Goal: Information Seeking & Learning: Check status

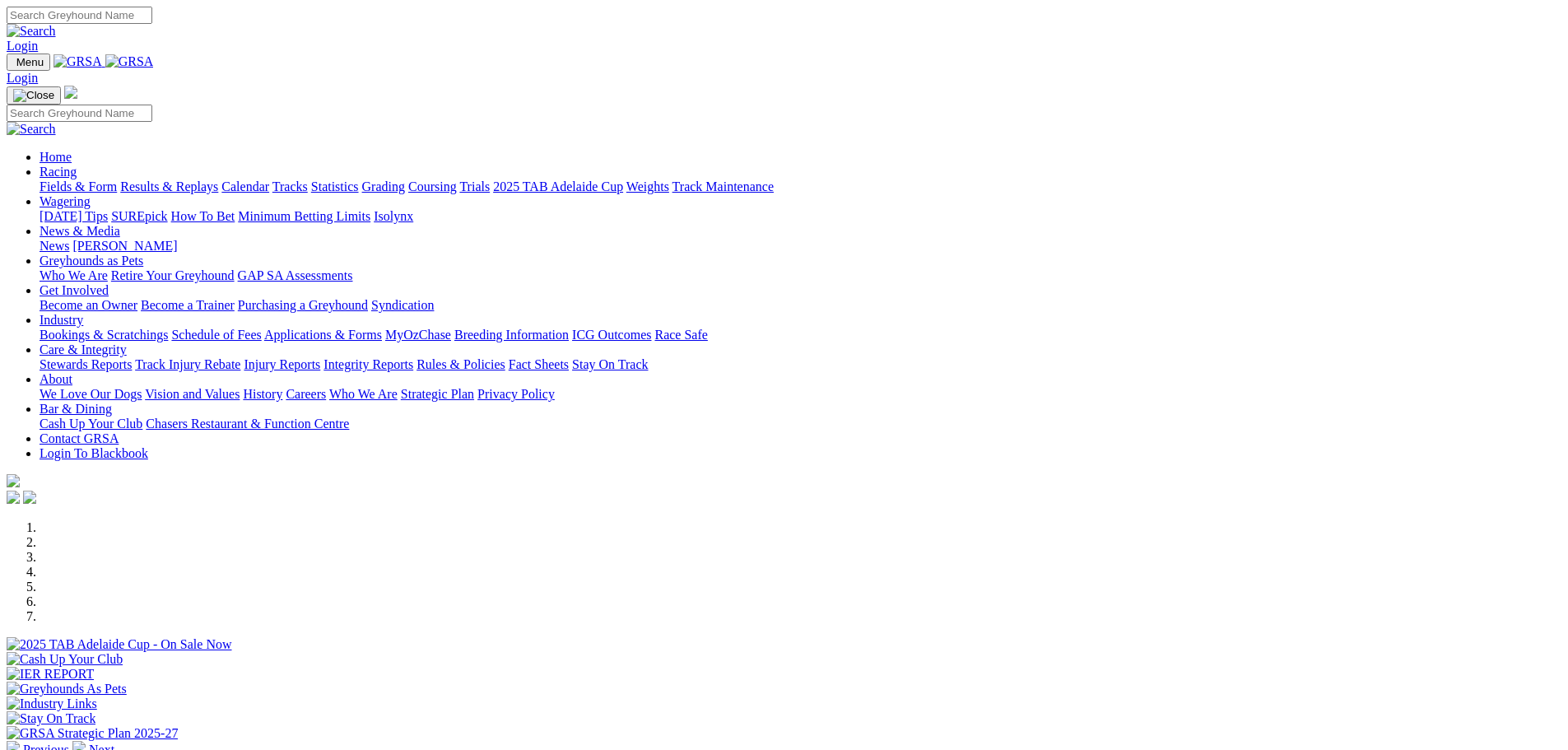
click at [218, 179] on link "Results & Replays" at bounding box center [169, 186] width 98 height 14
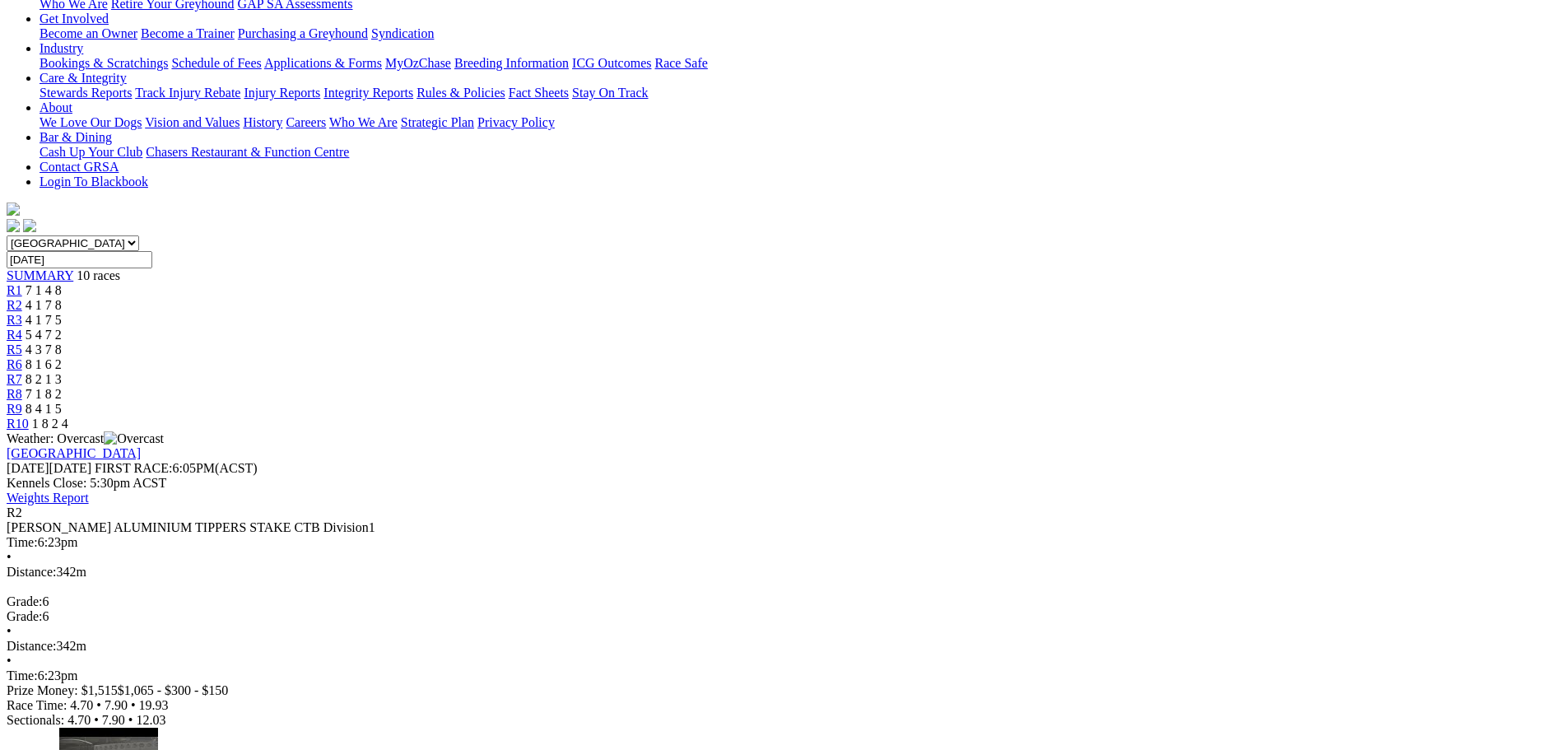
scroll to position [329, 0]
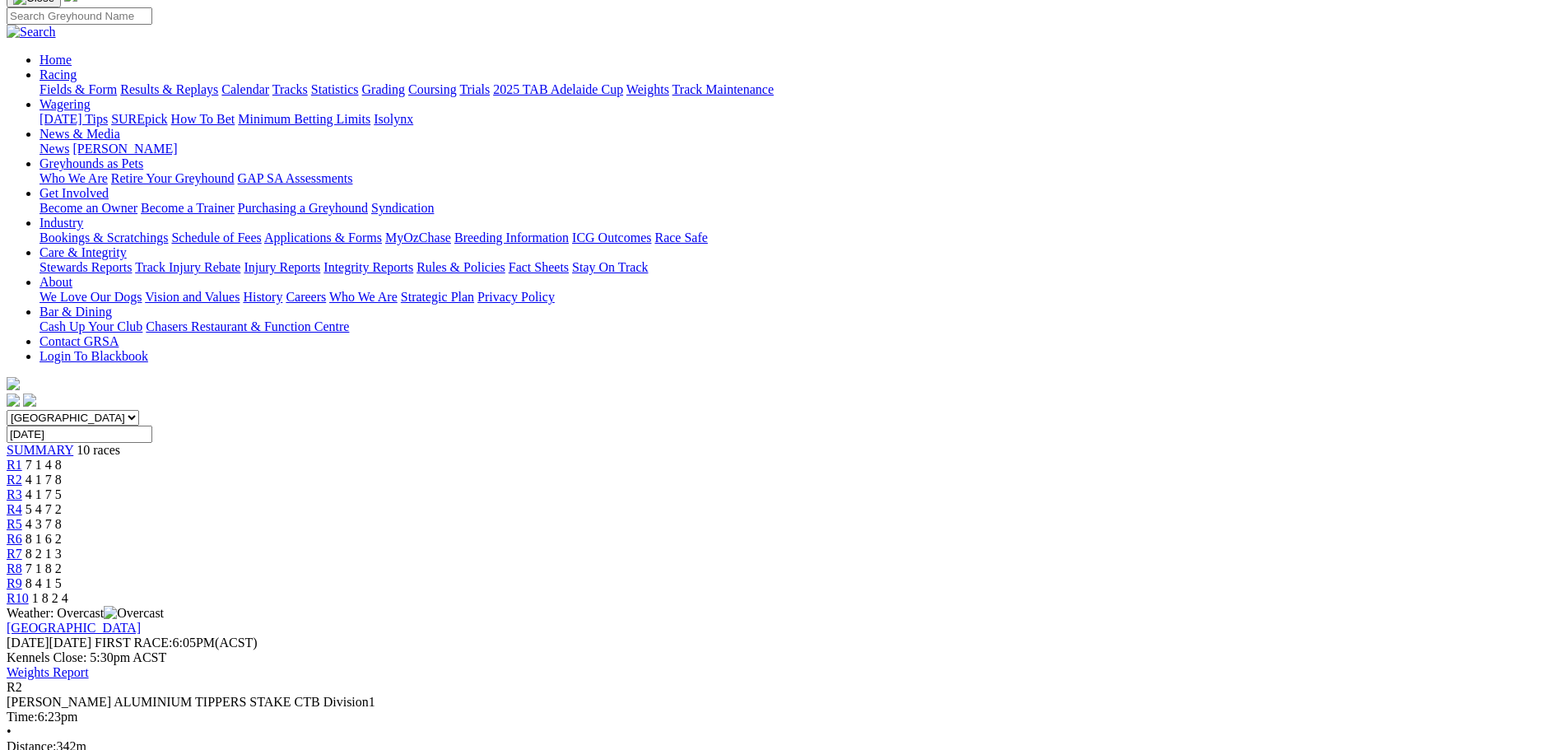
scroll to position [82, 0]
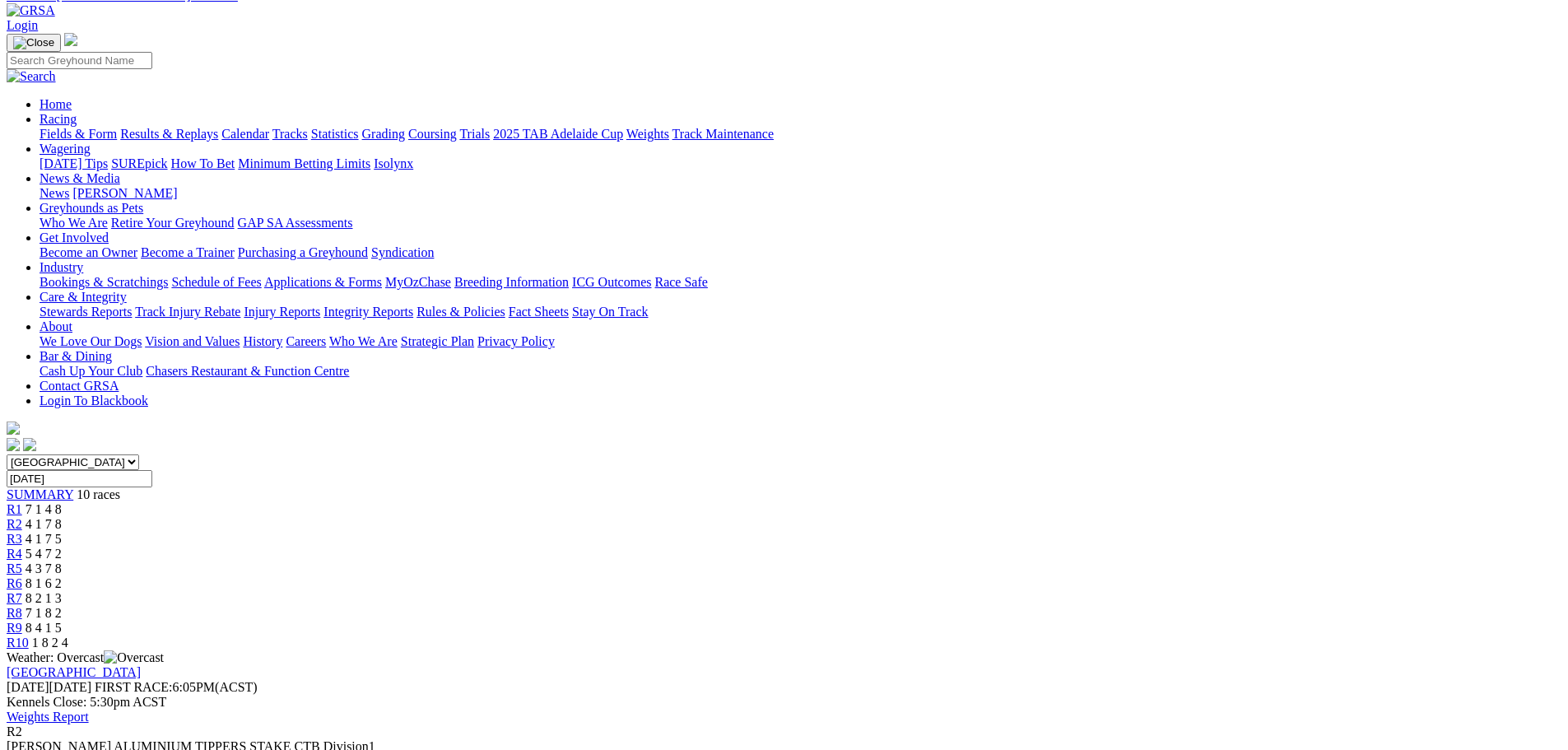
click at [1151, 621] on div "R9 8 4 1 5" at bounding box center [784, 629] width 1556 height 15
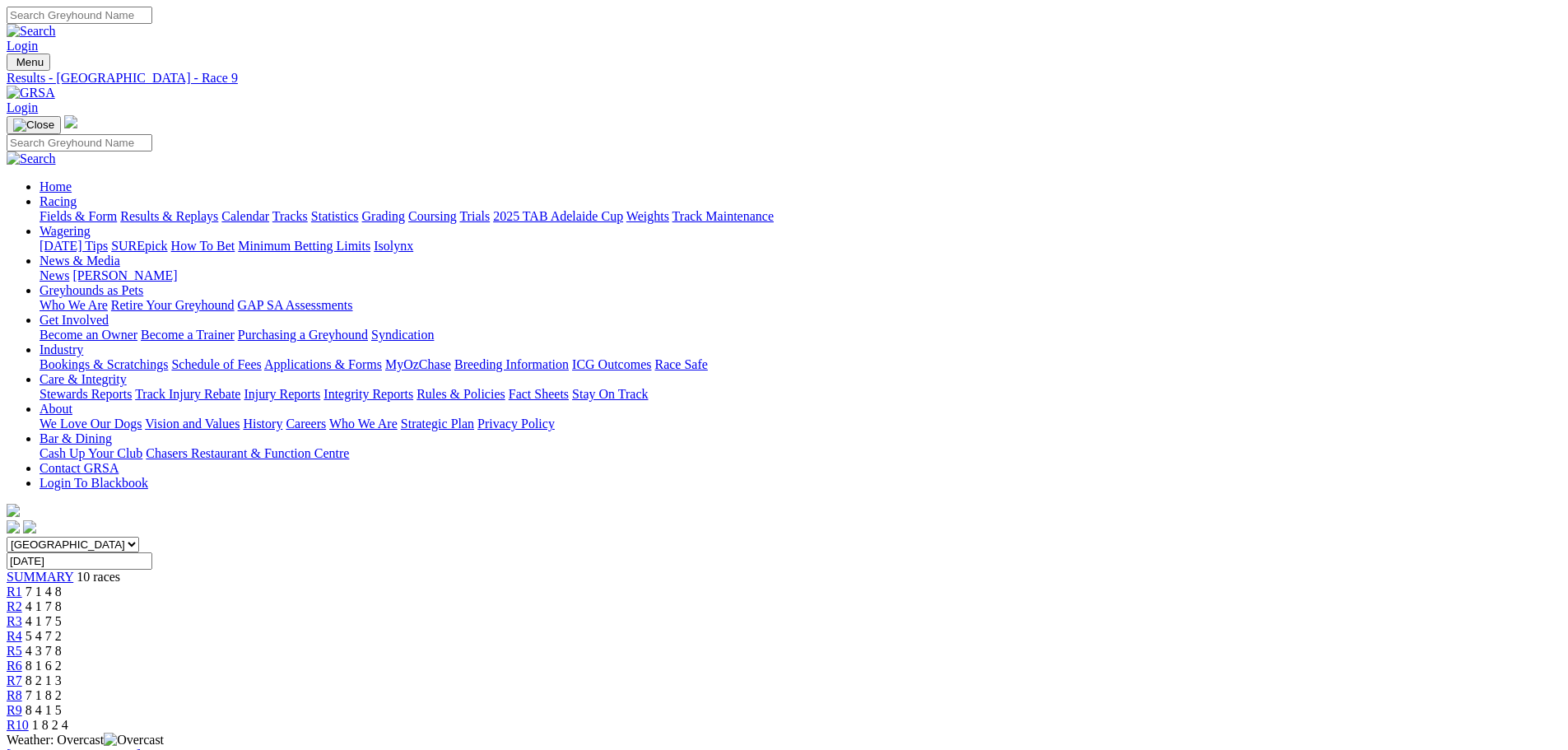
scroll to position [82, 0]
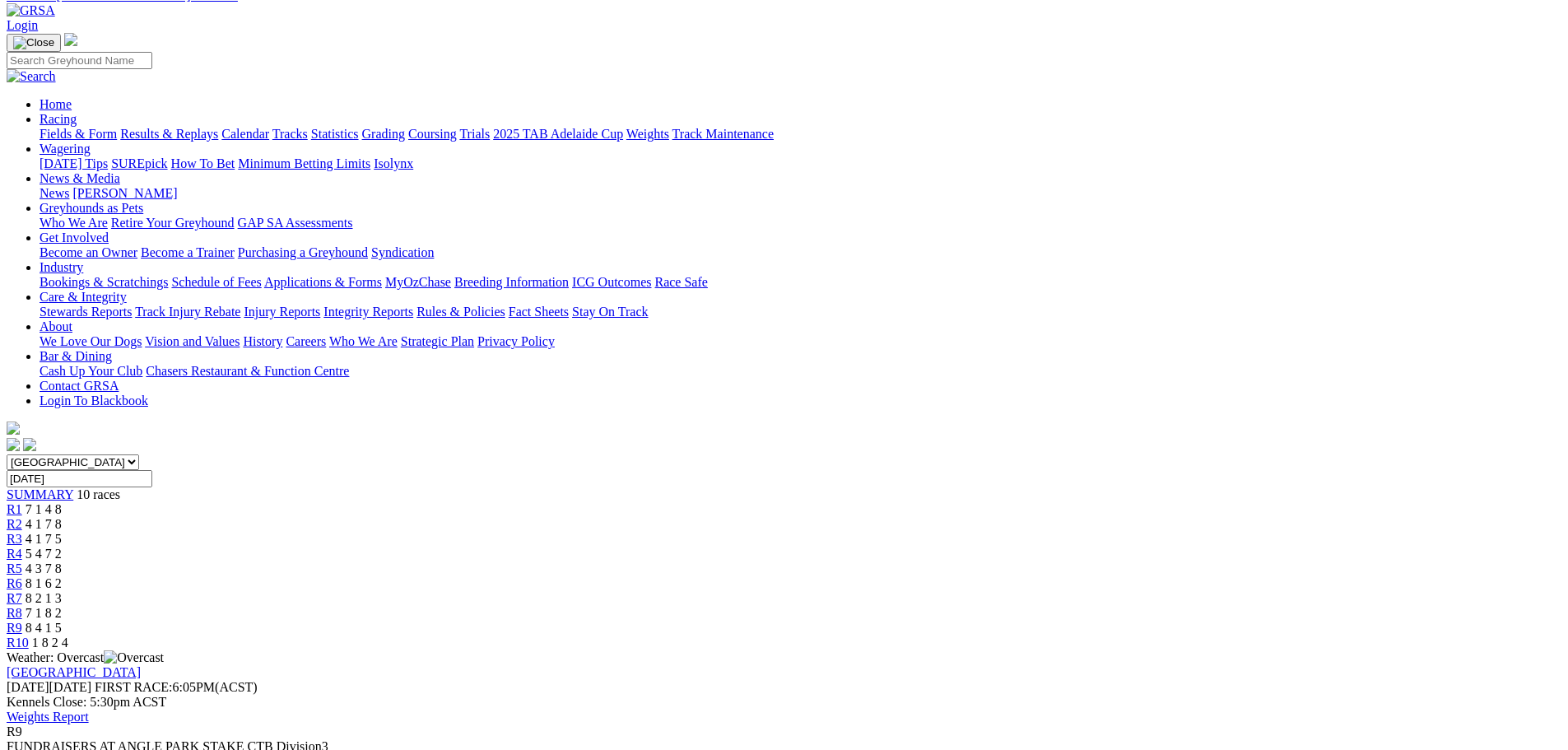
click at [29, 635] on link "R10" at bounding box center [17, 642] width 22 height 14
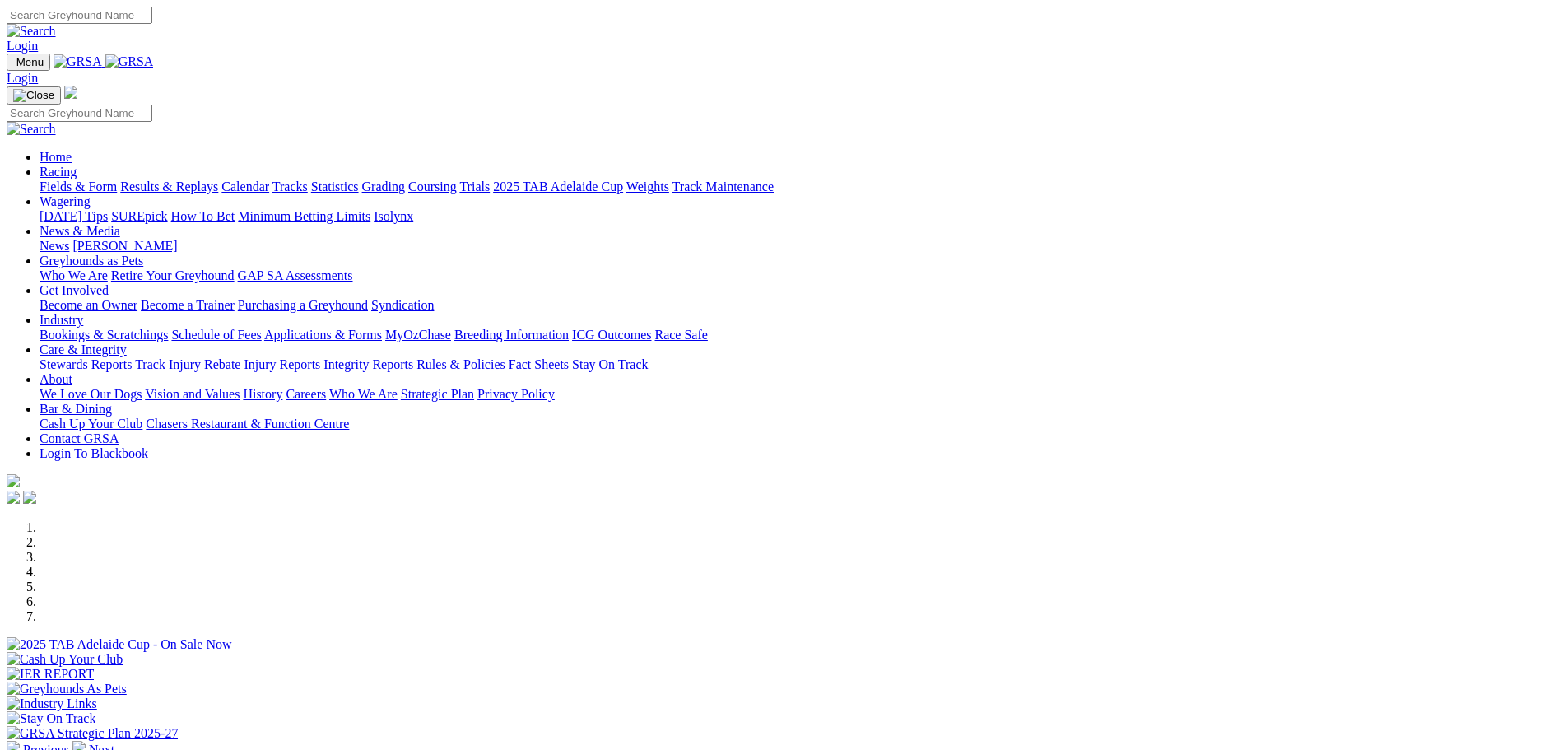
click at [218, 179] on link "Results & Replays" at bounding box center [169, 186] width 98 height 14
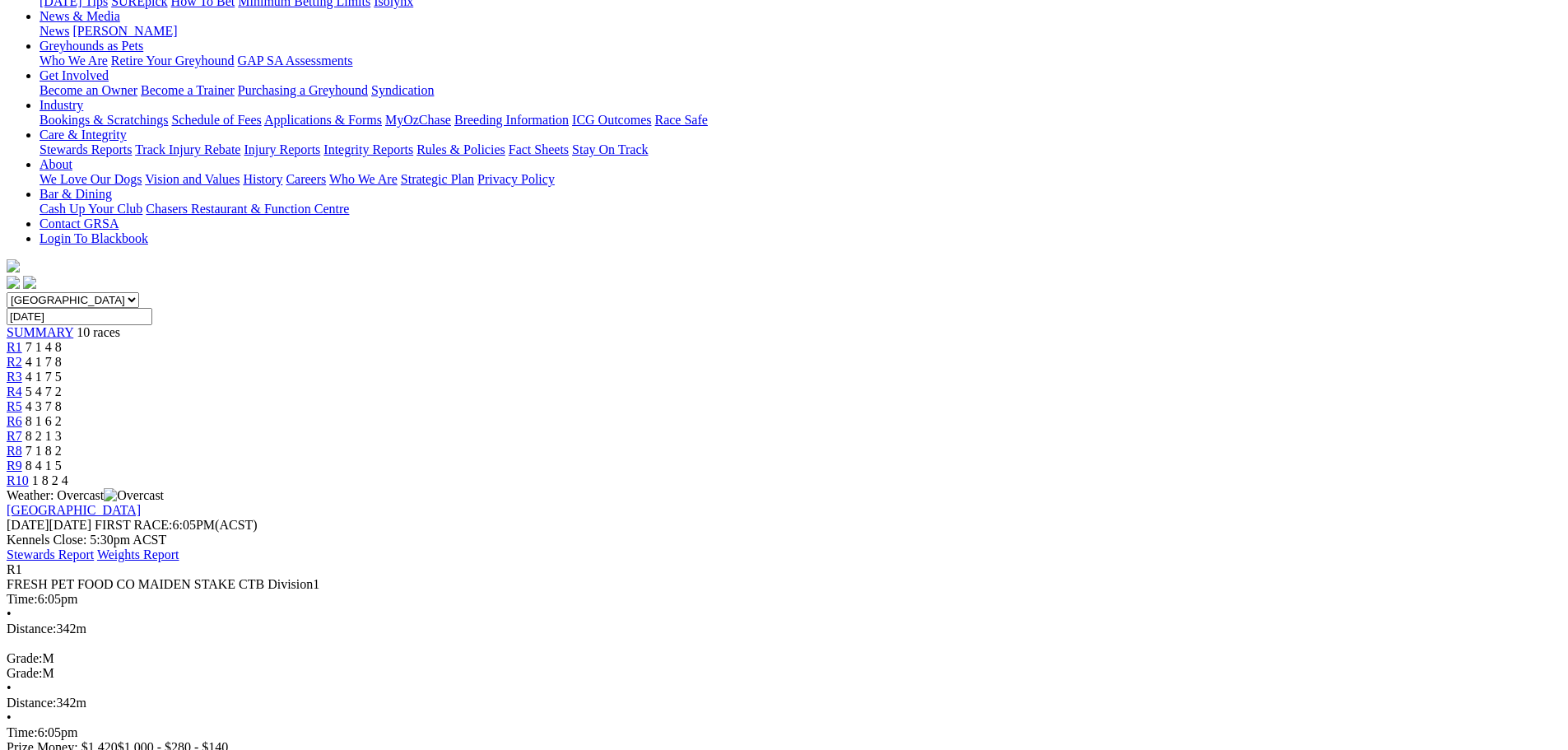
scroll to position [247, 0]
click at [526, 352] on div "R2 4 1 7 8" at bounding box center [784, 360] width 1556 height 15
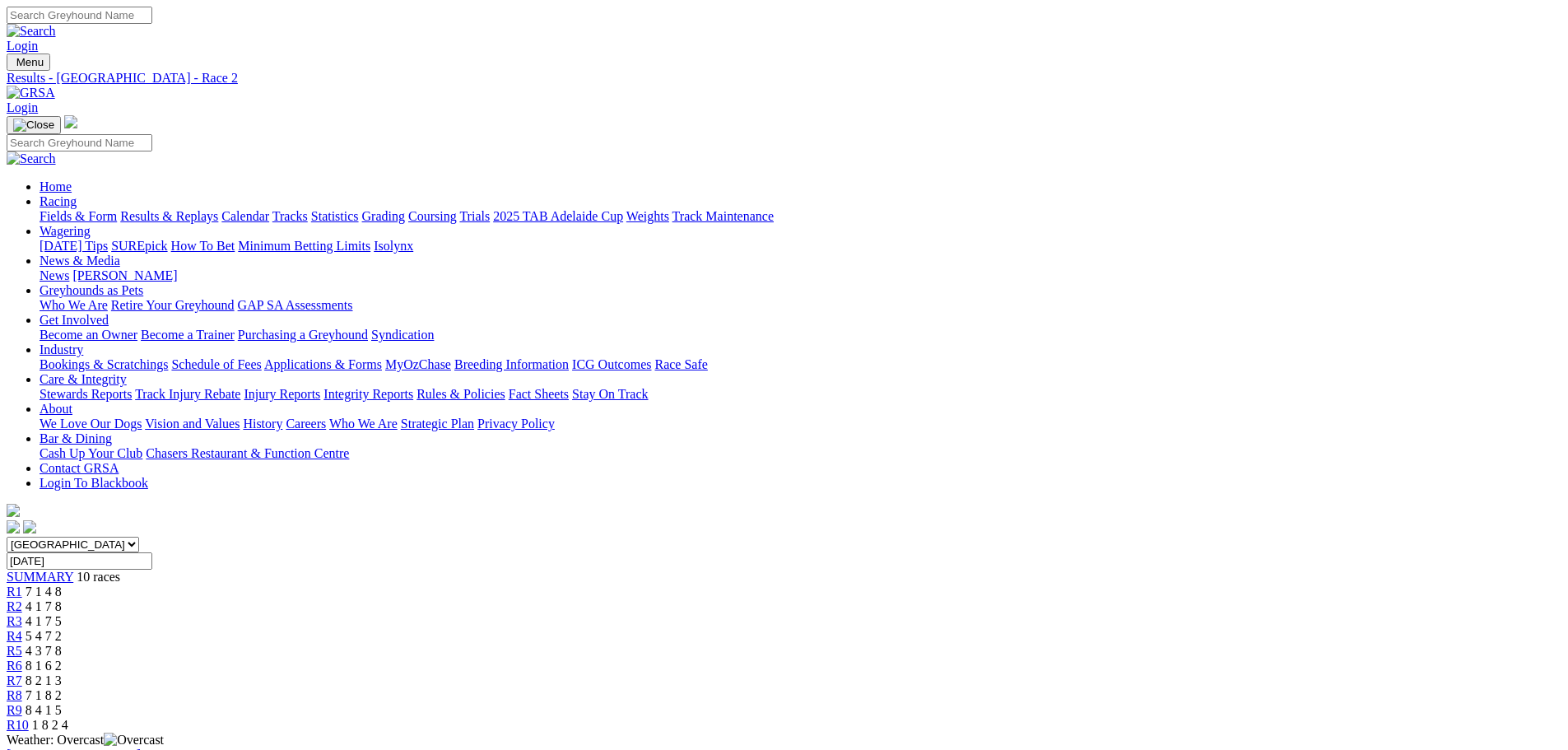
click at [22, 585] on span "R1" at bounding box center [14, 592] width 15 height 14
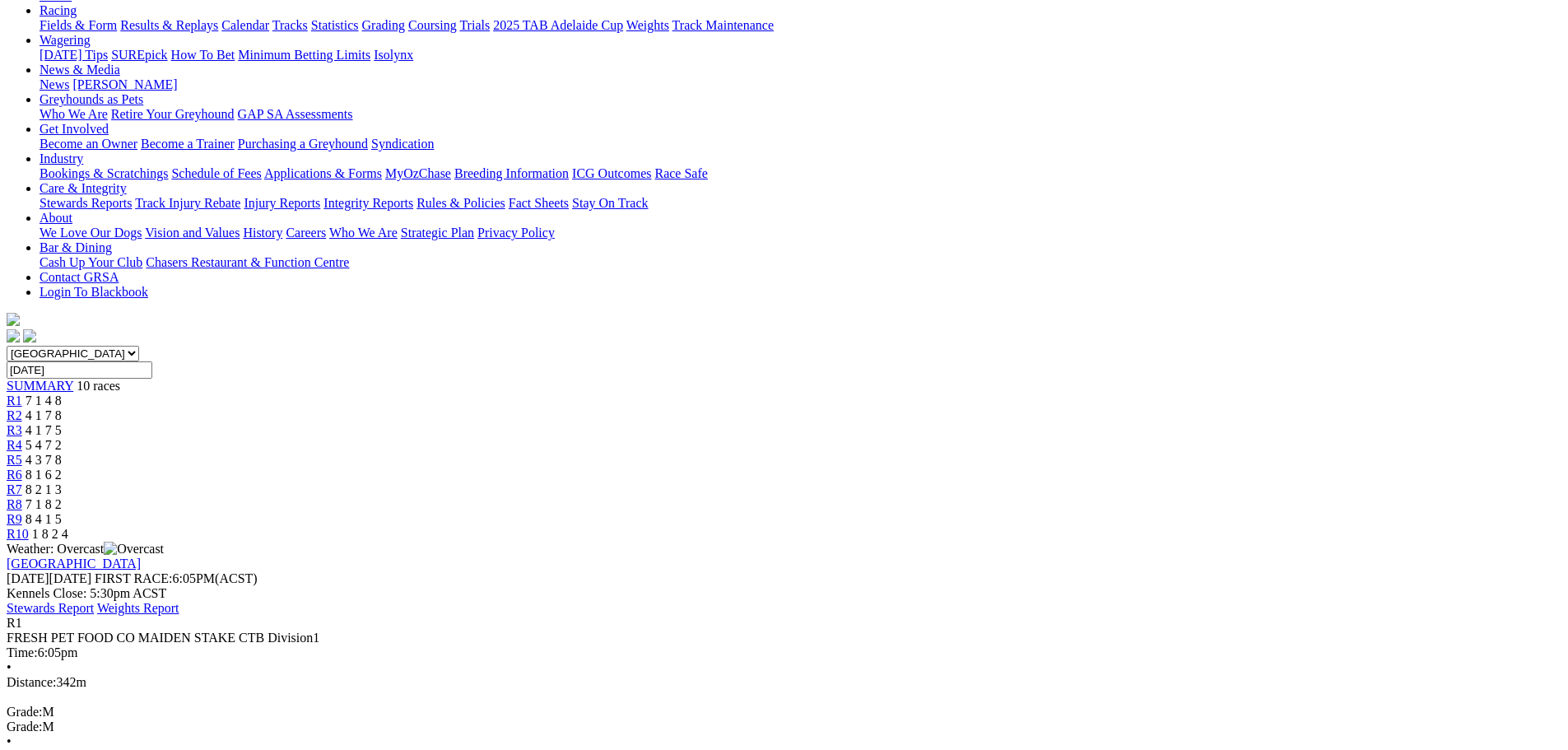
scroll to position [165, 0]
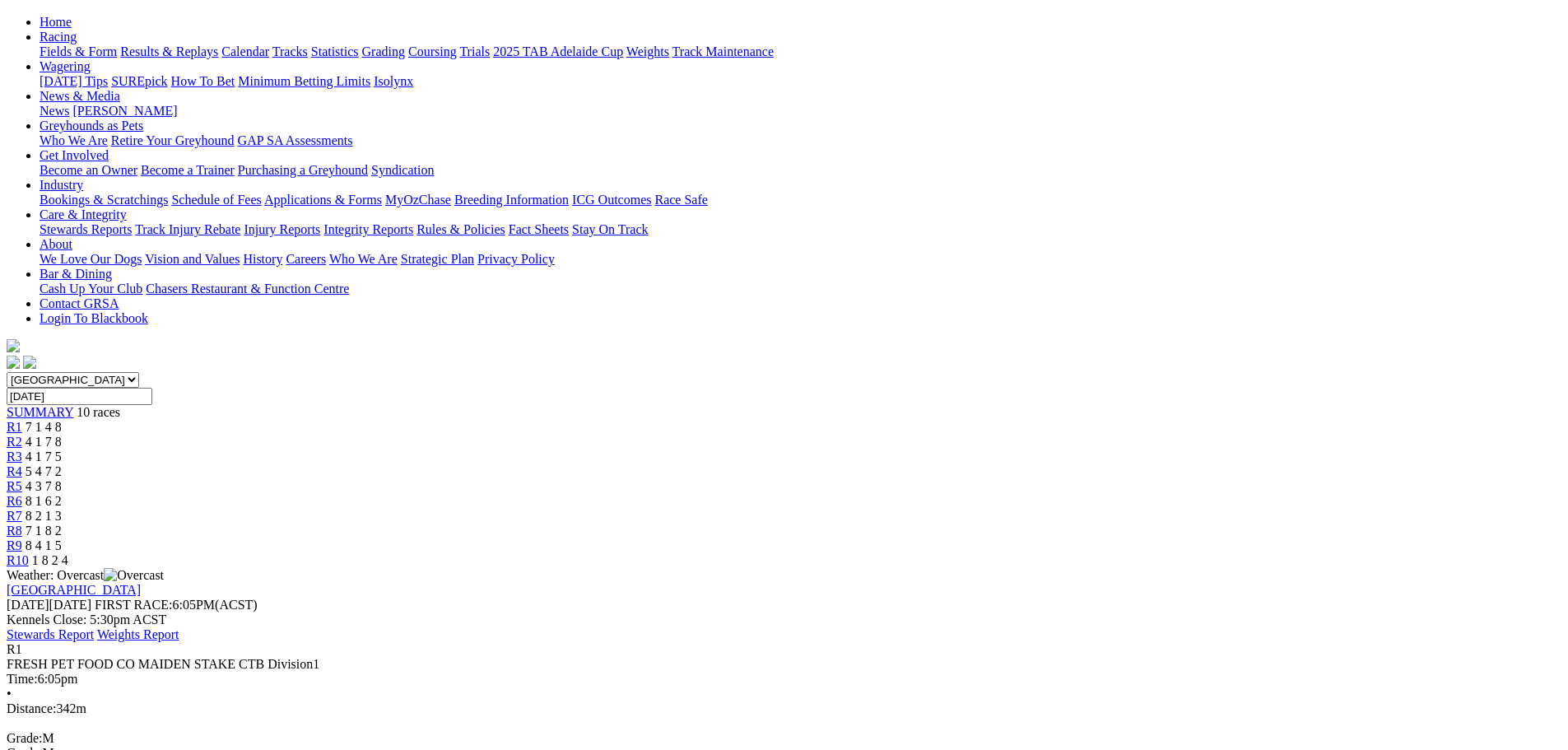
click at [22, 449] on span "R3" at bounding box center [14, 456] width 15 height 14
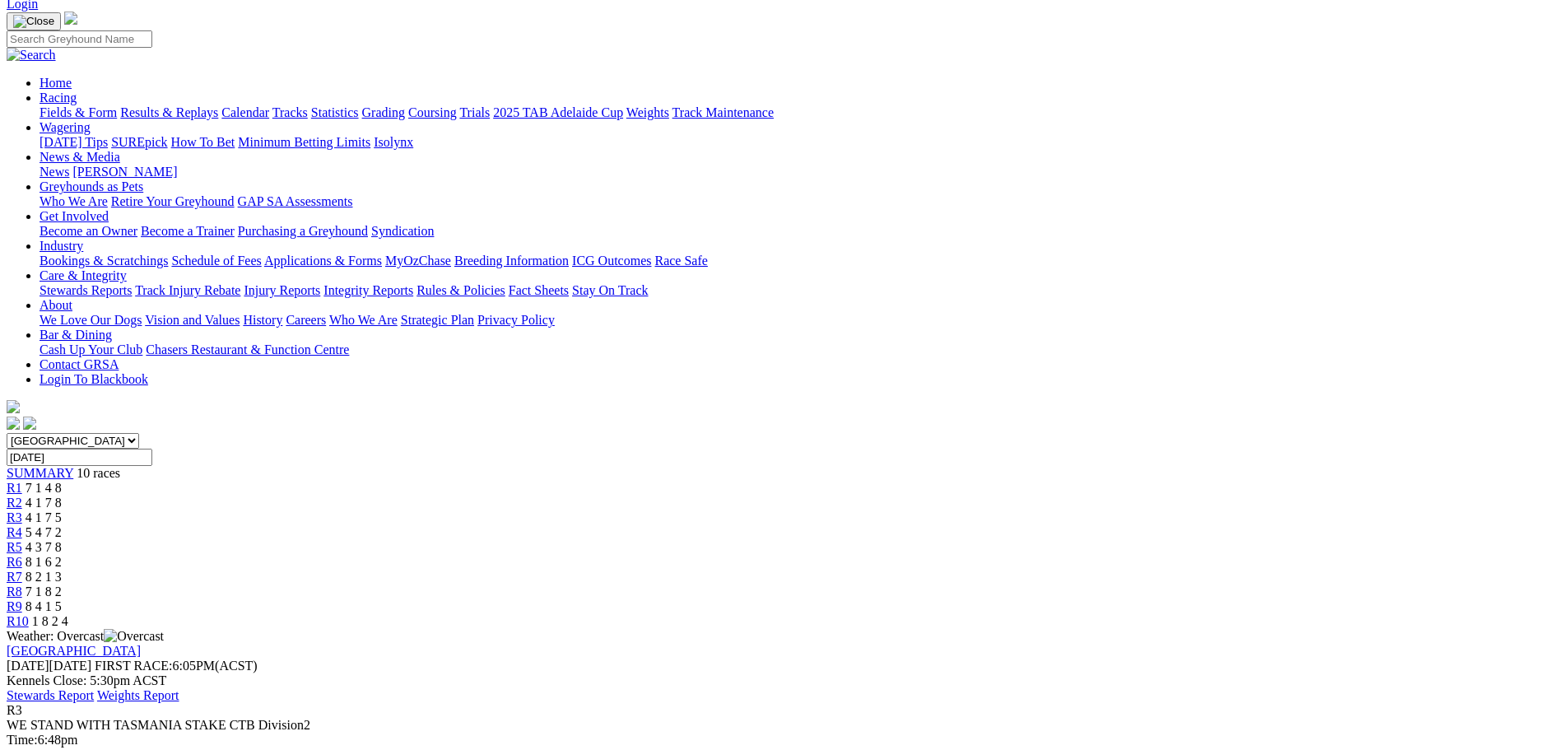
scroll to position [82, 0]
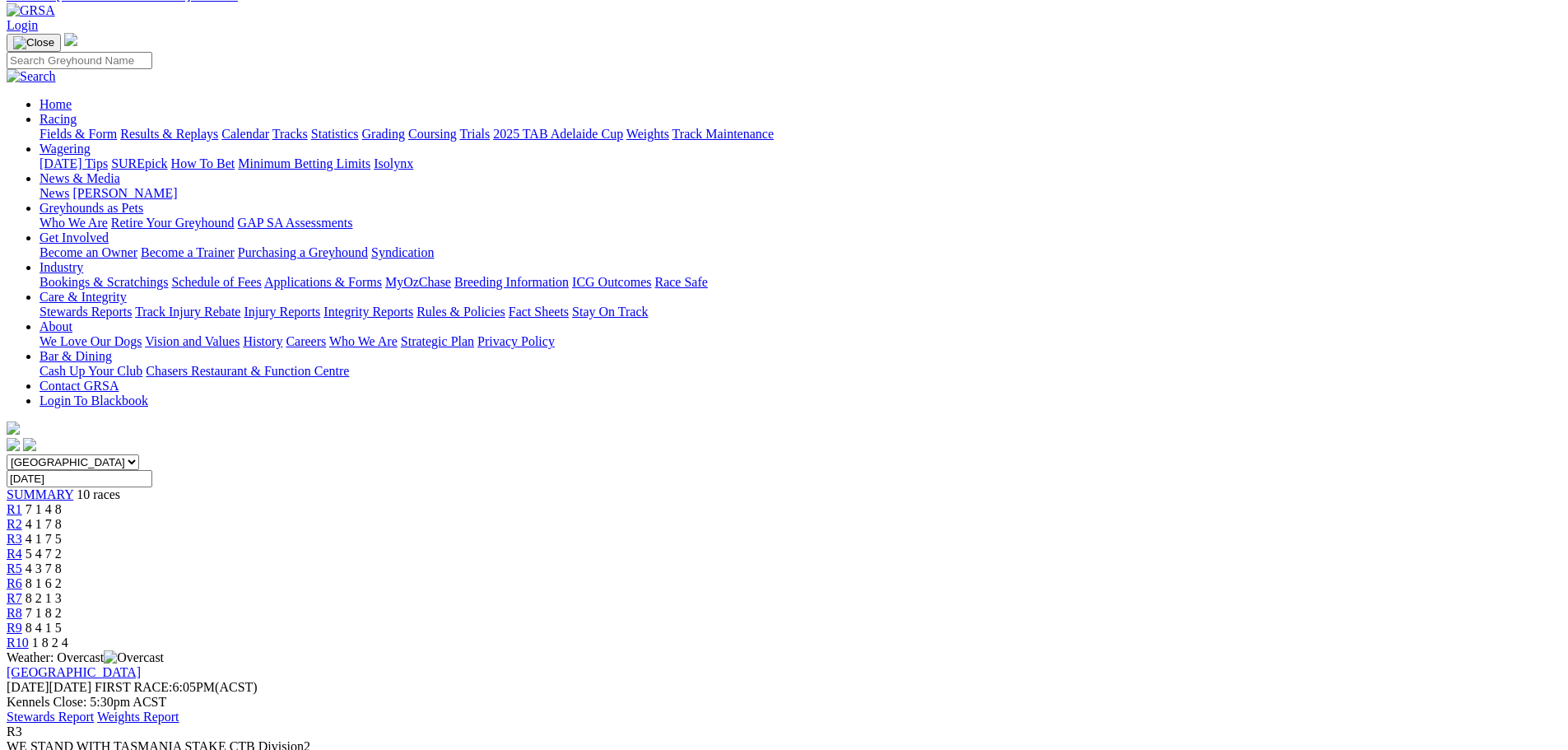
click at [62, 547] on span "5 4 7 2" at bounding box center [44, 553] width 36 height 14
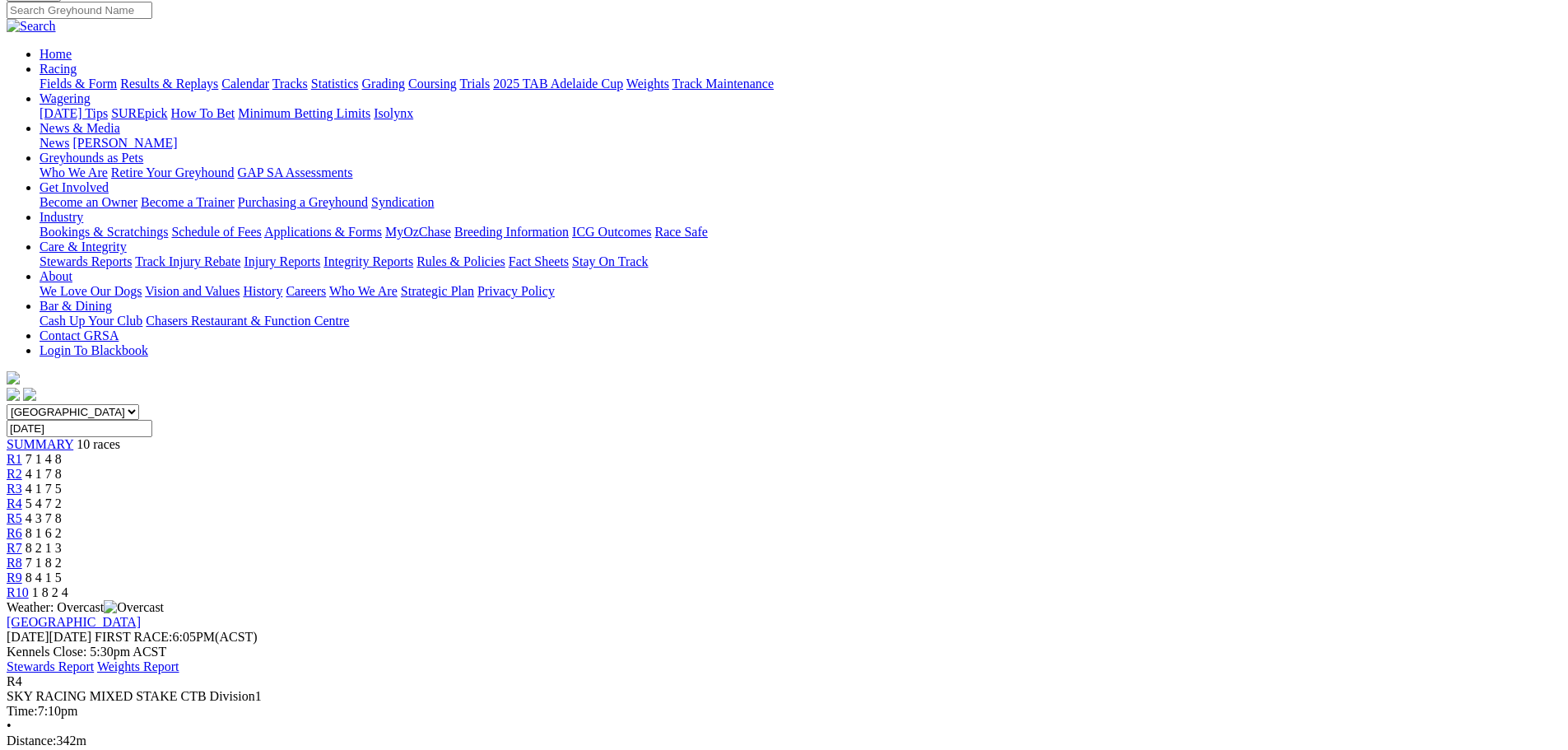
scroll to position [165, 0]
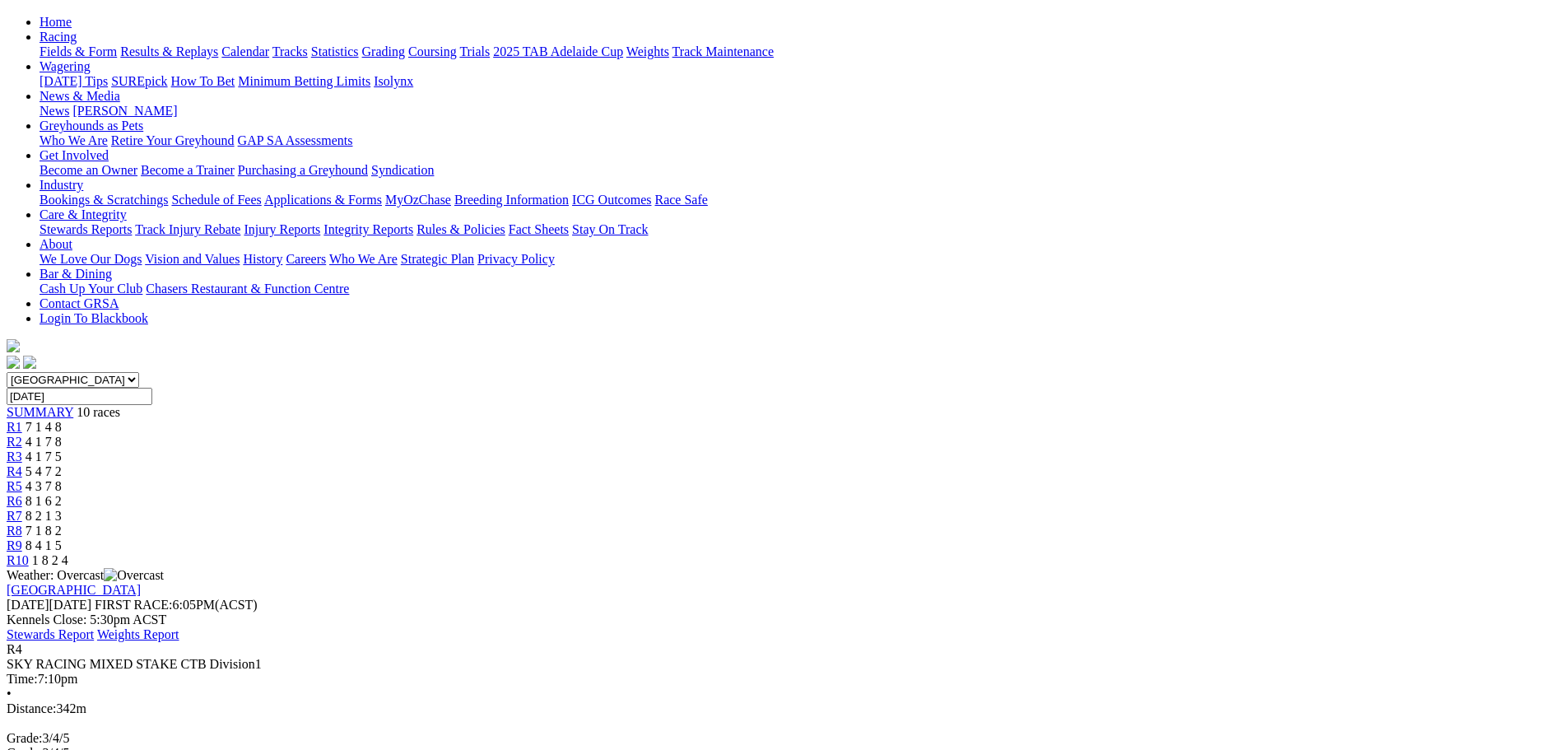
click at [809, 479] on div "R5 4 3 7 8" at bounding box center [784, 487] width 1556 height 15
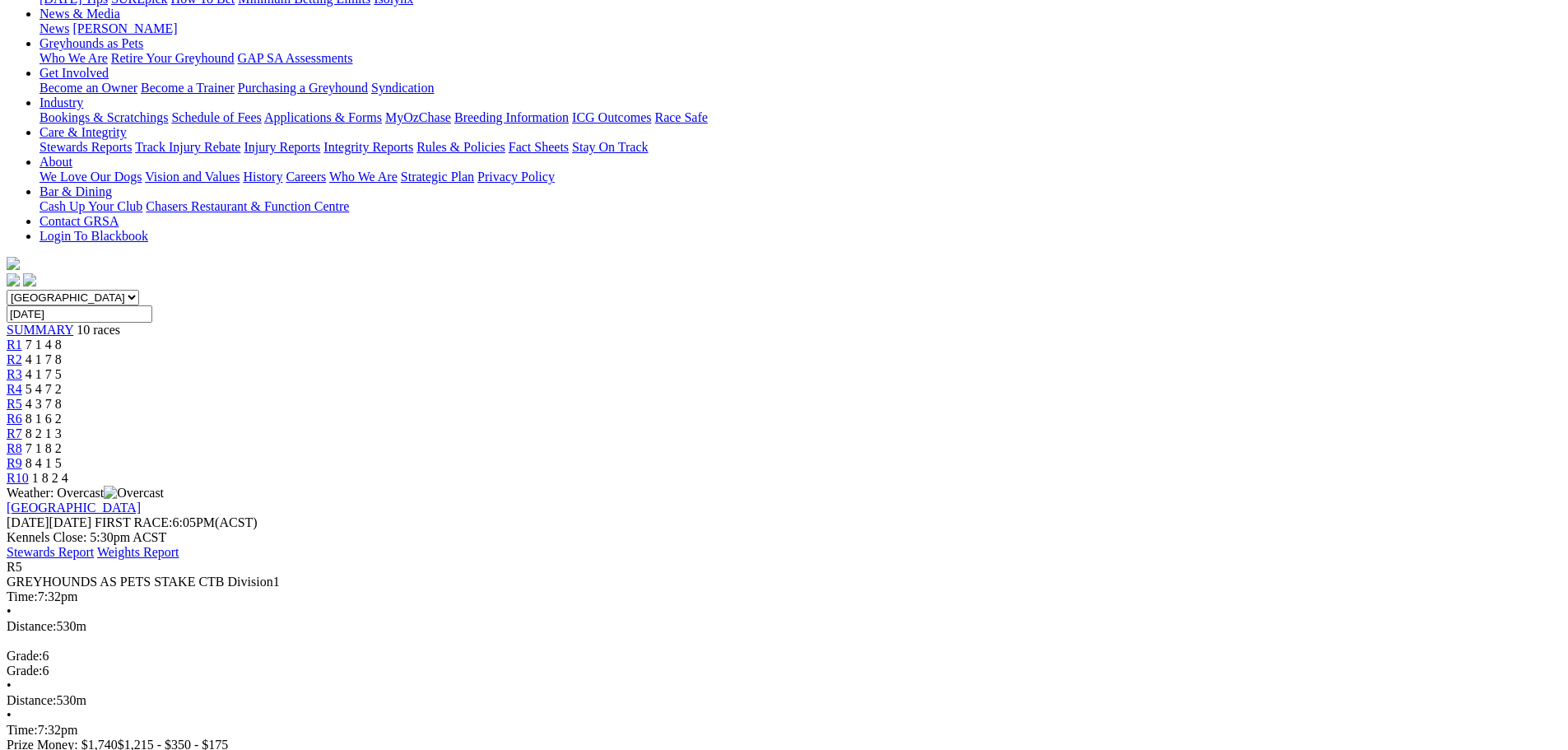
scroll to position [165, 0]
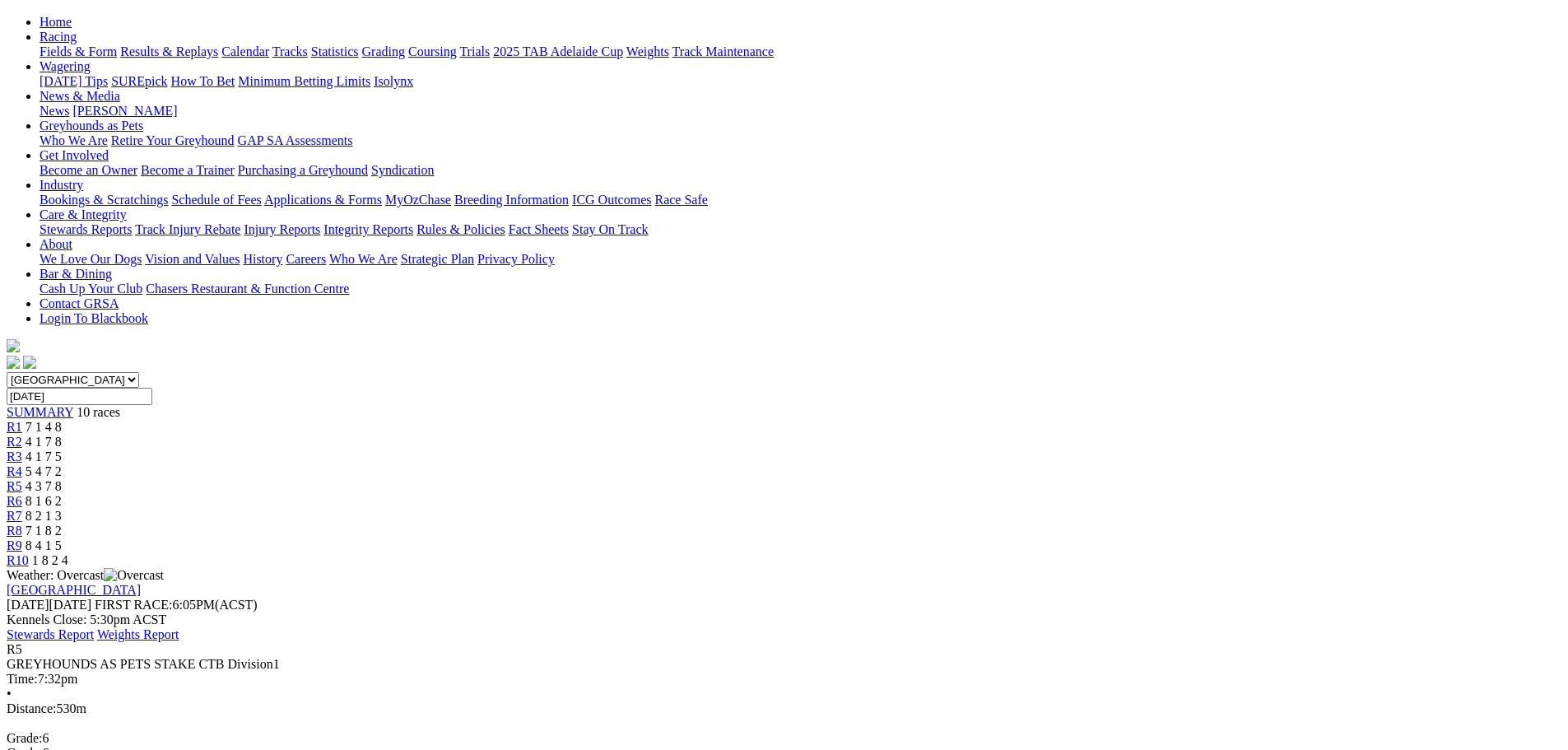
click at [548, 435] on div "R2 4 1 7 8" at bounding box center [784, 443] width 1556 height 15
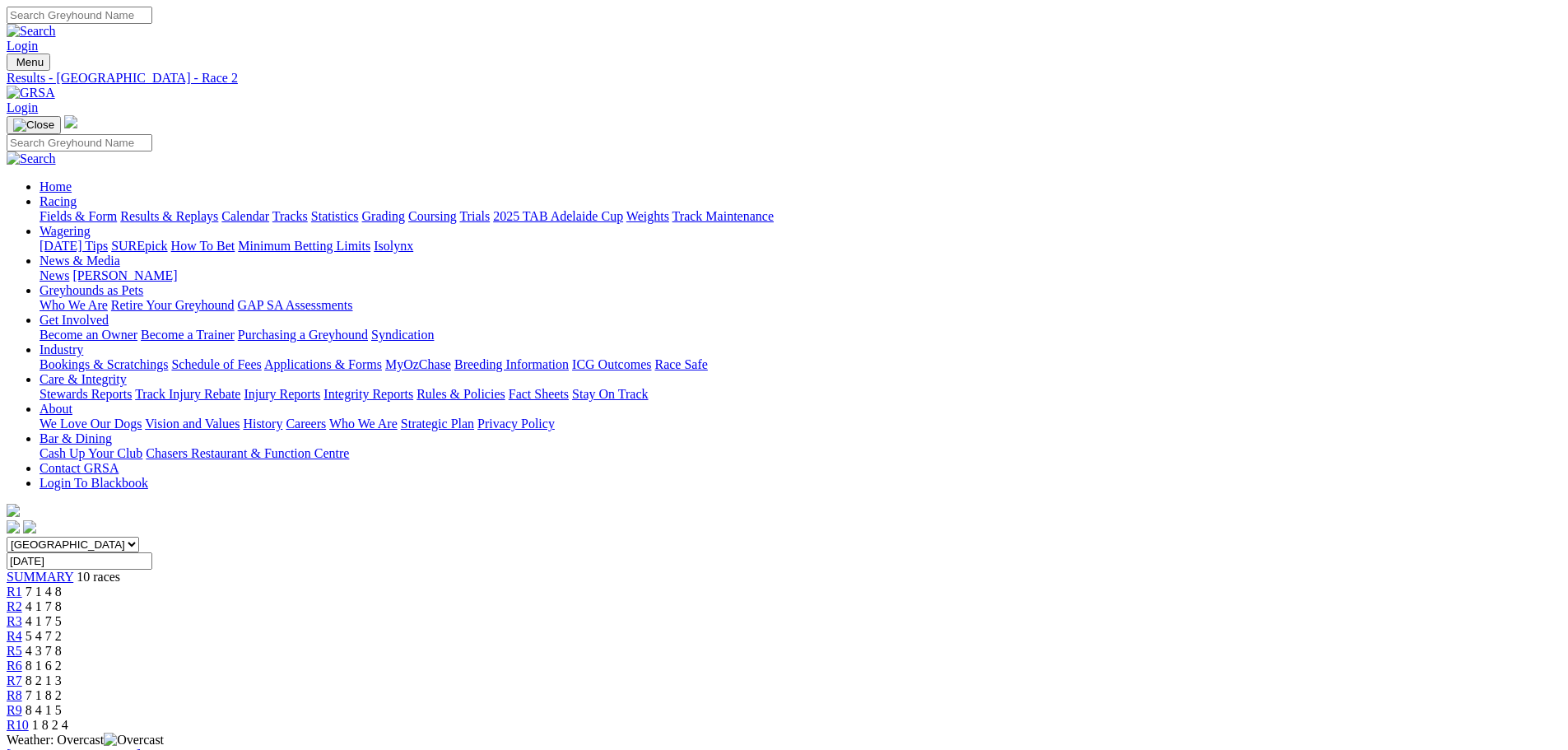
click at [22, 629] on link "R4" at bounding box center [14, 635] width 15 height 14
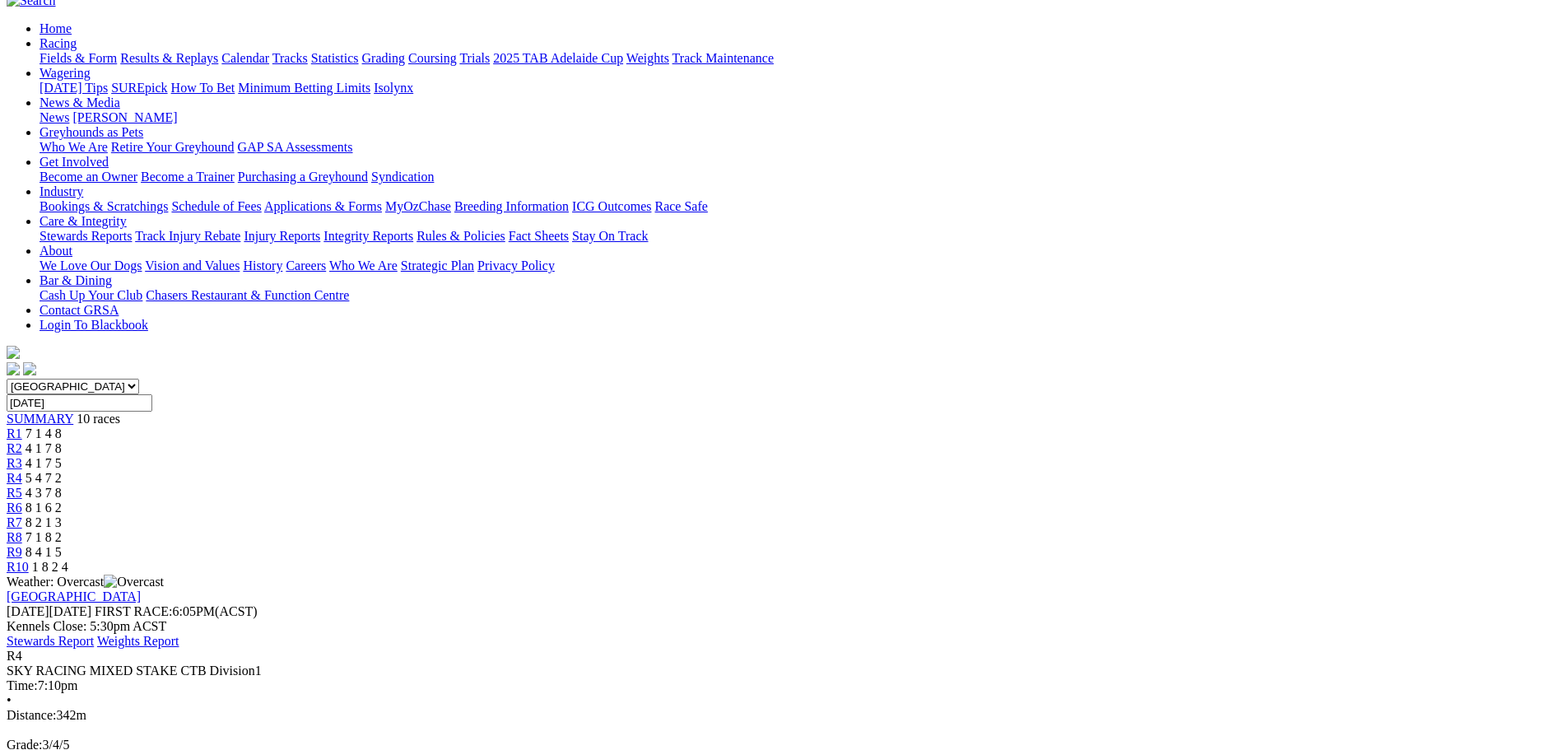
scroll to position [165, 0]
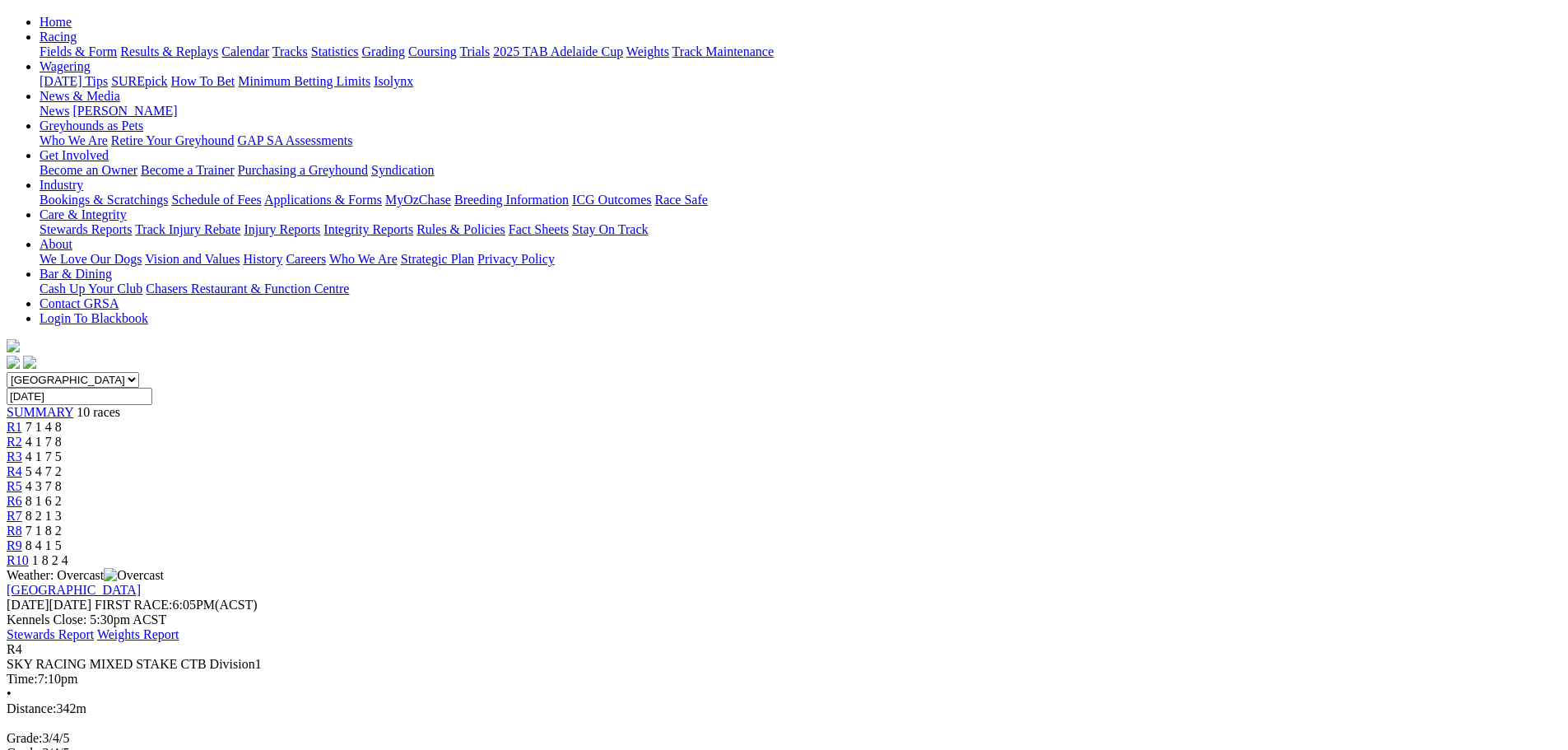
click at [22, 479] on span "R5" at bounding box center [14, 486] width 15 height 14
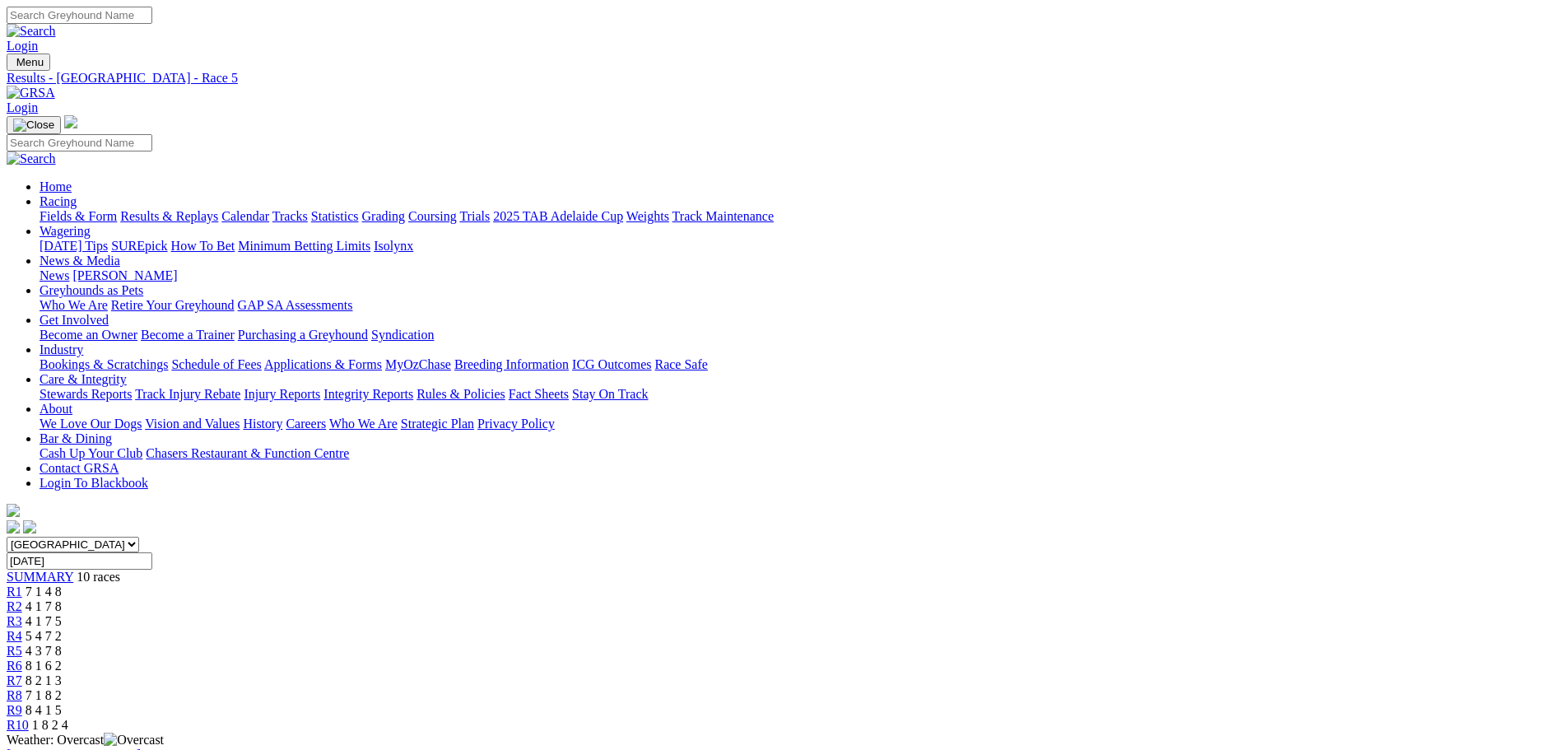
click at [22, 659] on span "R6" at bounding box center [14, 666] width 15 height 14
click at [22, 674] on link "R7" at bounding box center [14, 680] width 15 height 14
click at [22, 659] on link "R6" at bounding box center [14, 666] width 15 height 14
click at [22, 689] on link "R8" at bounding box center [14, 696] width 15 height 14
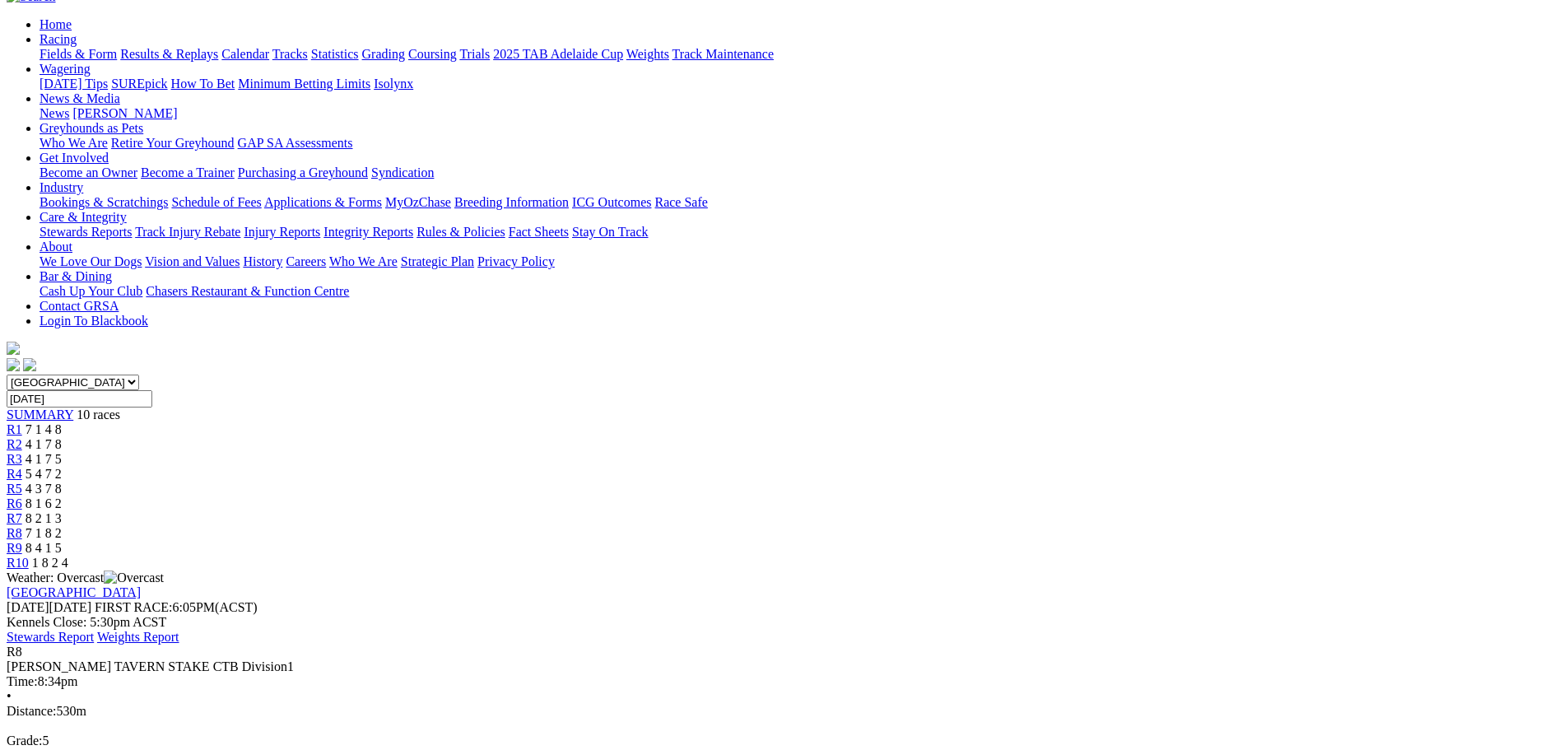
scroll to position [165, 0]
click at [22, 539] on span "R9" at bounding box center [14, 546] width 15 height 14
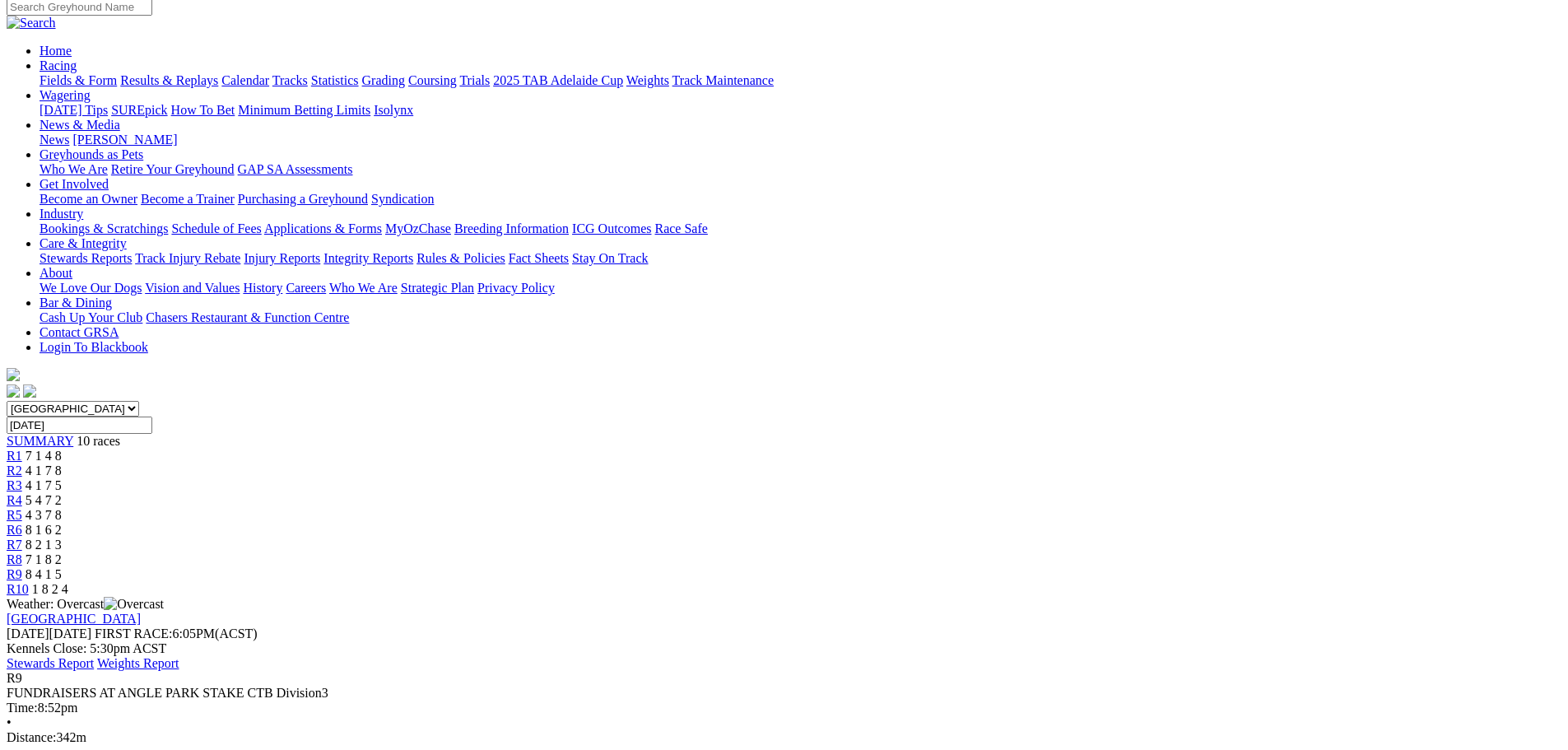
scroll to position [165, 0]
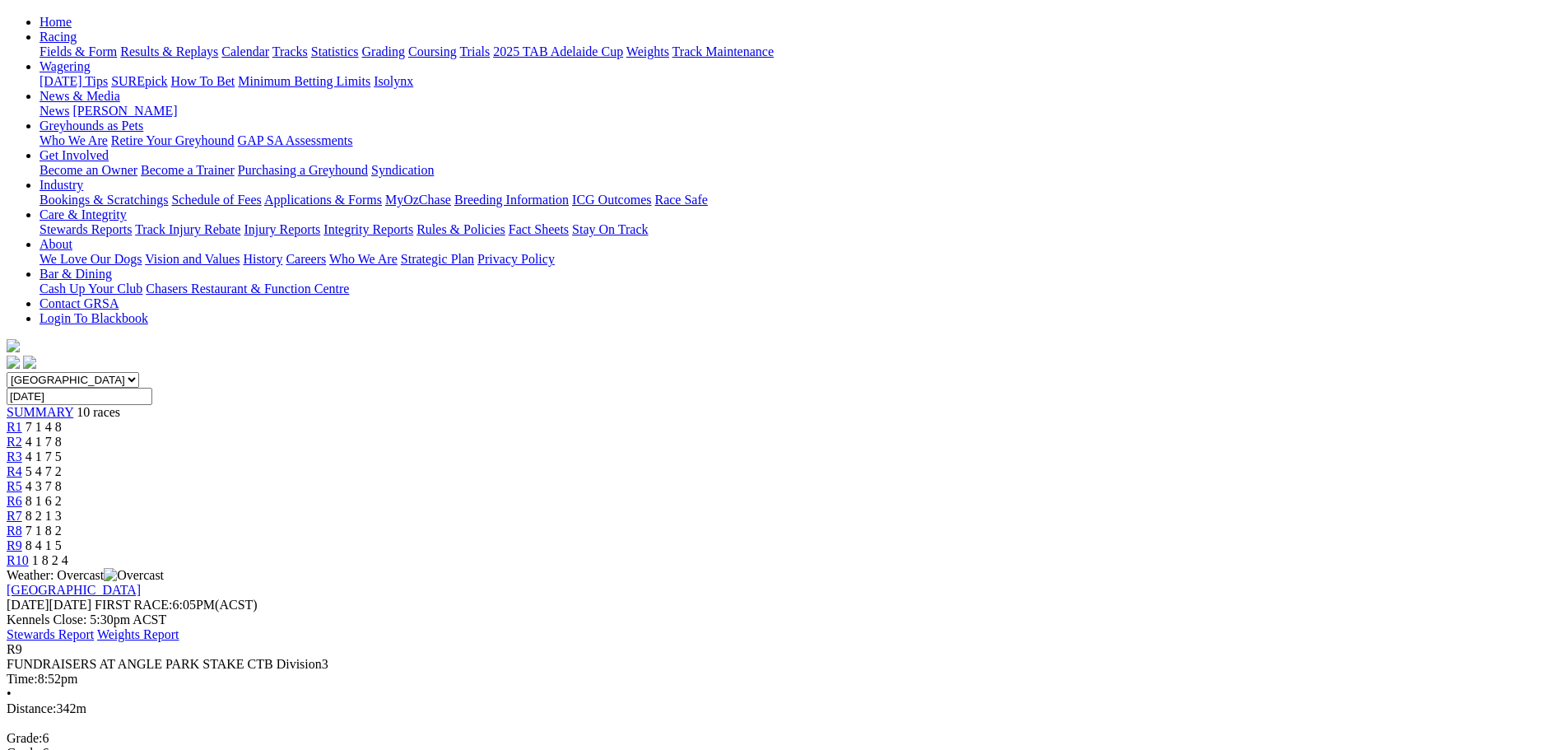
click at [29, 553] on span "R10" at bounding box center [17, 560] width 22 height 14
